Goal: Find specific page/section: Find specific page/section

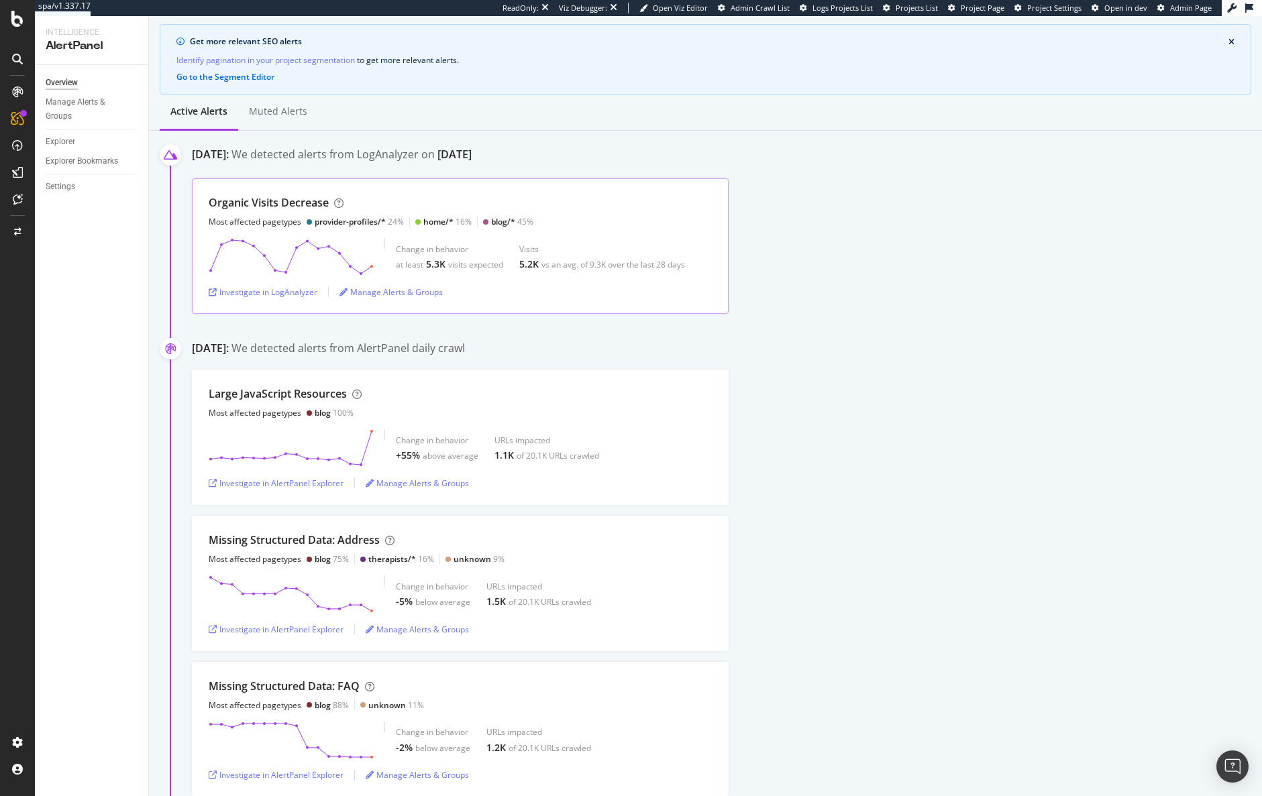
scroll to position [104, 0]
click at [87, 705] on div "Crawl Manager" at bounding box center [122, 704] width 160 height 11
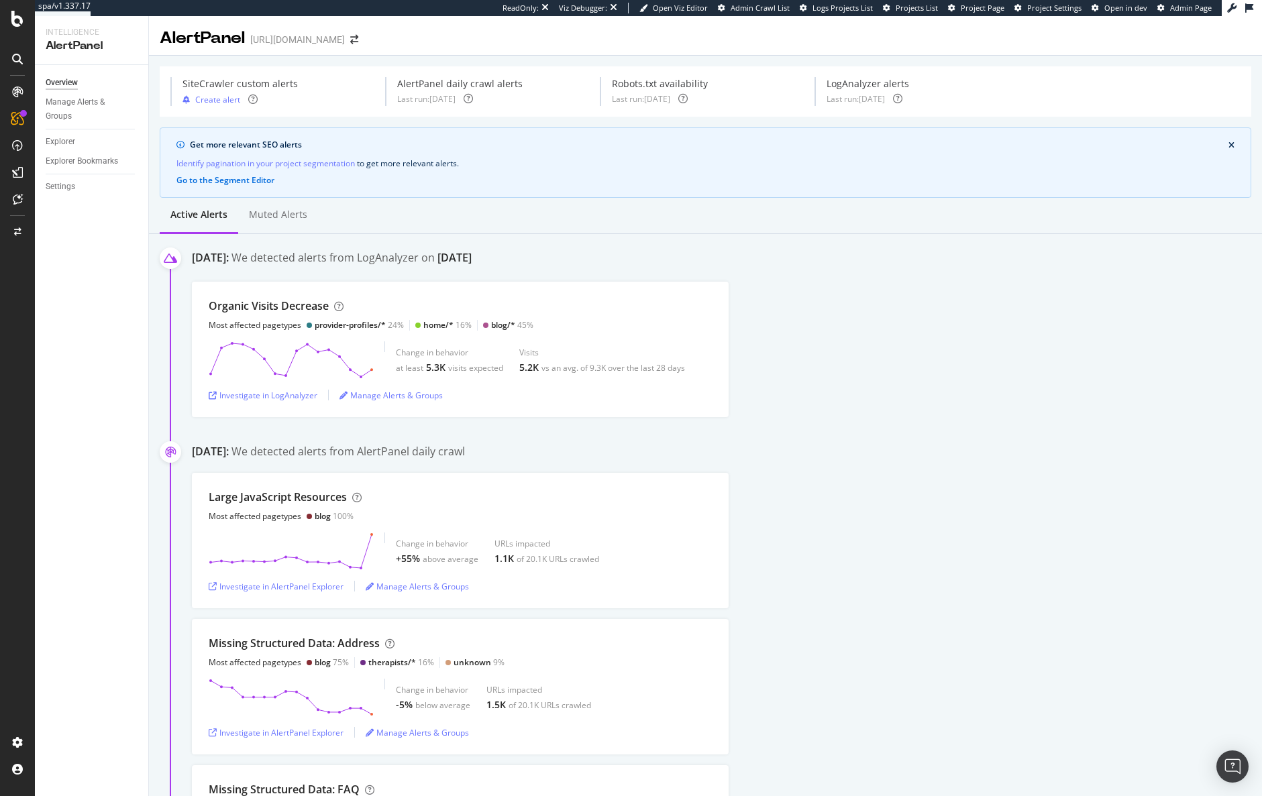
click at [910, 397] on div "Organic Visits Decrease Most affected pagetypes provider-profiles/* 24% home/* …" at bounding box center [727, 350] width 1070 height 136
